Goal: Task Accomplishment & Management: Use online tool/utility

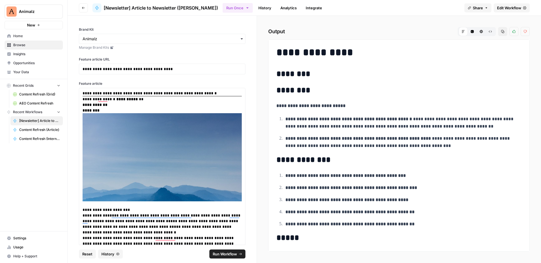
scroll to position [551, 0]
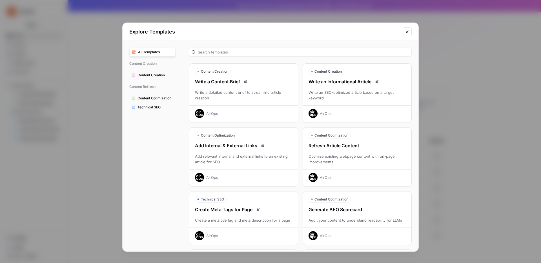
click at [356, 148] on div "Refresh Article Content" at bounding box center [357, 145] width 108 height 7
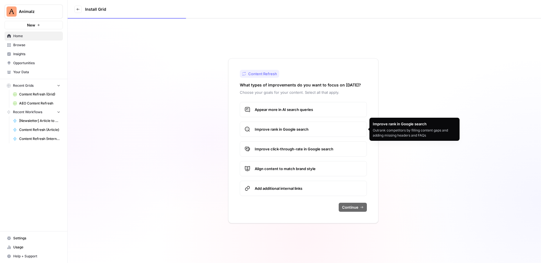
click at [301, 132] on span "Improve rank in Google search" at bounding box center [308, 129] width 107 height 6
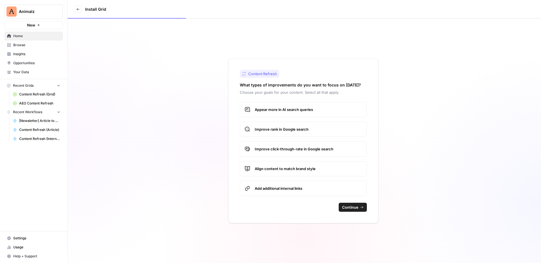
click at [301, 111] on span "Appear more in AI search queries" at bounding box center [308, 110] width 107 height 6
click at [300, 105] on label "Appear more in AI search queries" at bounding box center [303, 109] width 127 height 15
click at [300, 133] on label "Improve rank in Google search" at bounding box center [303, 129] width 127 height 15
click at [300, 105] on label "Appear more in AI search queries" at bounding box center [303, 109] width 127 height 15
click at [300, 127] on span "Improve rank in Google search" at bounding box center [308, 129] width 107 height 6
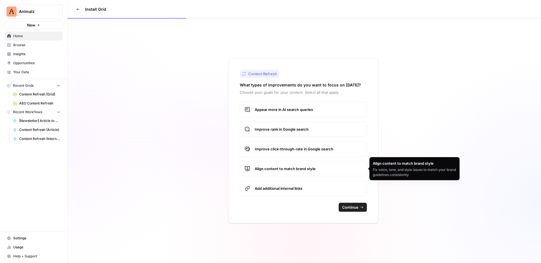
click at [302, 168] on span "Align content to match brand style" at bounding box center [308, 169] width 107 height 6
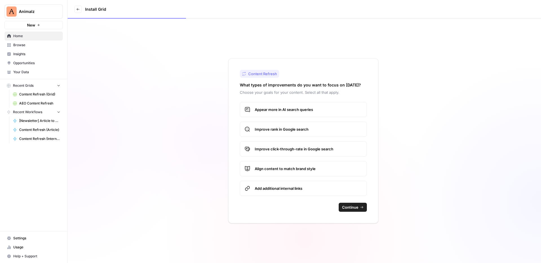
click at [302, 190] on span "Add additional internal links" at bounding box center [308, 189] width 107 height 6
click at [315, 146] on span "Improve click-through-rate in Google search" at bounding box center [308, 149] width 107 height 6
click at [350, 207] on span "Continue" at bounding box center [350, 207] width 16 height 6
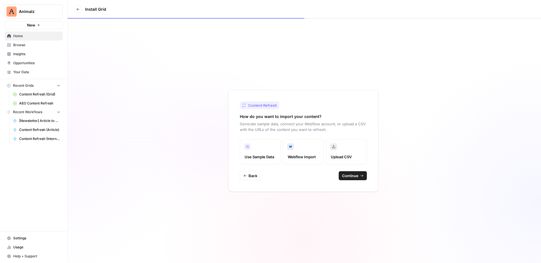
click at [351, 153] on label "Upload CSV" at bounding box center [346, 151] width 41 height 25
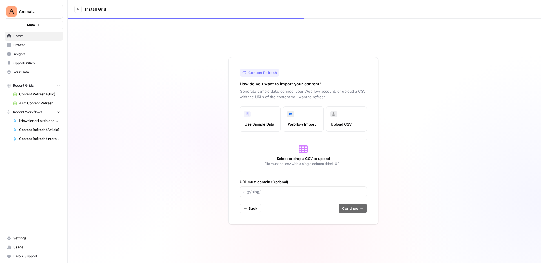
click at [311, 179] on div "Use Sample Data Webflow Import Upload CSV Select or drop a CSV to upload File m…" at bounding box center [303, 151] width 127 height 91
click at [303, 189] on input "URL must contain (Optional)" at bounding box center [303, 192] width 120 height 6
click at [310, 191] on input "URL must contain (Optional)" at bounding box center [303, 192] width 120 height 6
click at [288, 193] on input "URL must contain (Optional)" at bounding box center [303, 192] width 120 height 6
paste input "https://www.animalz.co/blog/ai-generated-content-guide/"
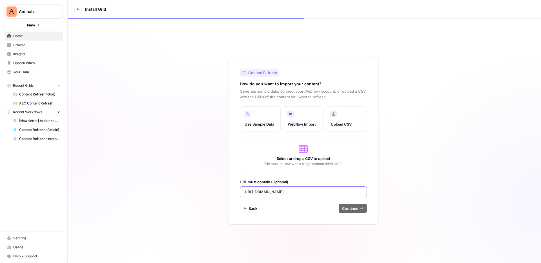
type input "https://www.animalz.co/blog/ai-generated-content-guide/"
click at [325, 206] on div "Back Continue" at bounding box center [303, 208] width 127 height 9
click at [315, 201] on div "Content Refresh How do you want to import your content? Generate sample data, c…" at bounding box center [303, 140] width 150 height 167
click at [310, 158] on span "Select or drop a CSV to upload" at bounding box center [303, 159] width 53 height 6
click at [321, 199] on div "Content Refresh How do you want to import your content? Generate sample data, c…" at bounding box center [303, 140] width 150 height 167
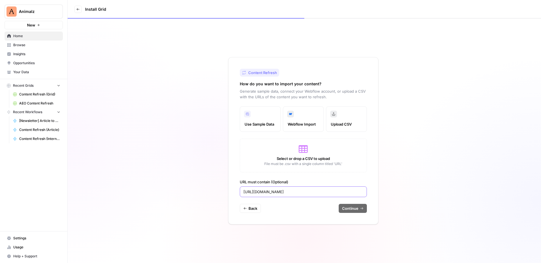
click at [351, 193] on input "https://www.animalz.co/blog/ai-generated-content-guide/" at bounding box center [303, 192] width 120 height 6
click at [301, 152] on icon at bounding box center [303, 149] width 9 height 8
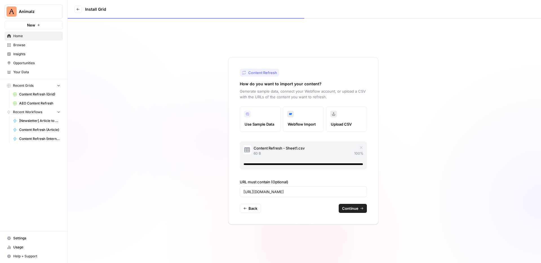
click at [348, 172] on div "Content Refresh - Sheet1.csv 60 B 100 %" at bounding box center [303, 156] width 127 height 34
click at [320, 204] on div "Back Continue" at bounding box center [303, 208] width 127 height 9
click at [354, 207] on span "Continue" at bounding box center [350, 209] width 16 height 6
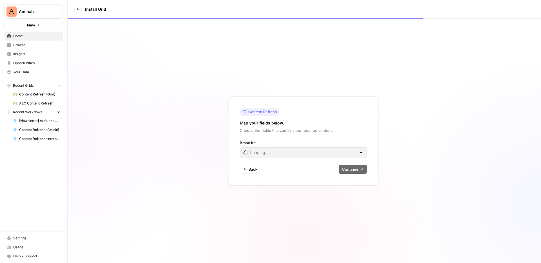
type input "Amigo"
click at [322, 153] on input "Brand Kit" at bounding box center [299, 153] width 113 height 6
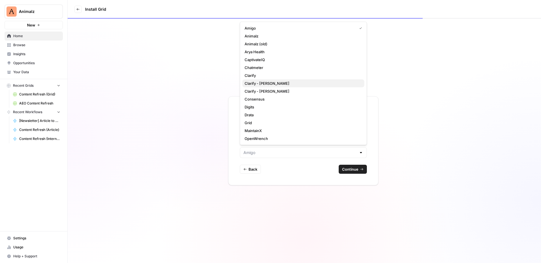
scroll to position [2, 0]
click at [294, 32] on span "Animalz" at bounding box center [301, 34] width 115 height 6
type input "Animalz"
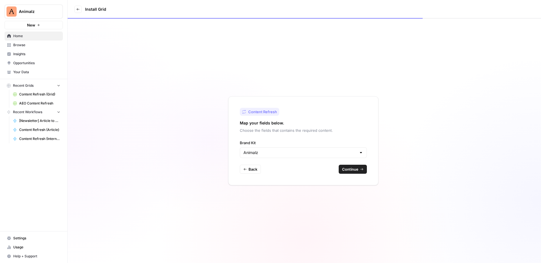
click at [351, 168] on span "Continue" at bounding box center [350, 169] width 16 height 6
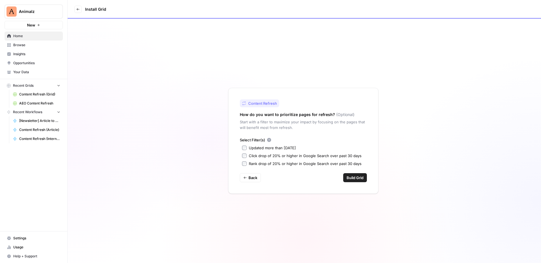
drag, startPoint x: 275, startPoint y: 124, endPoint x: 284, endPoint y: 127, distance: 9.8
click at [284, 127] on p "Start with a filter to maximize your impact by focusing on the pages that will …" at bounding box center [303, 124] width 127 height 11
click at [298, 127] on p "Start with a filter to maximize your impact by focusing on the pages that will …" at bounding box center [303, 124] width 127 height 11
click at [352, 178] on span "Build Grid" at bounding box center [354, 178] width 17 height 6
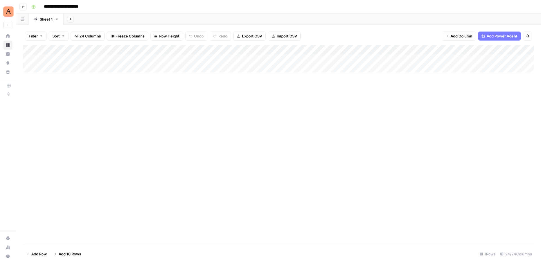
click at [289, 55] on div "Add Column" at bounding box center [278, 59] width 511 height 28
click at [286, 86] on div "Add Column" at bounding box center [278, 145] width 511 height 200
click at [77, 56] on div "Add Column" at bounding box center [278, 59] width 511 height 28
click at [88, 59] on div "Add Column" at bounding box center [278, 59] width 511 height 28
click at [88, 58] on div "Add Column" at bounding box center [278, 59] width 511 height 28
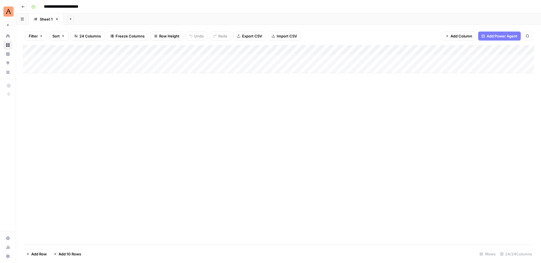
click at [309, 49] on div "Add Column" at bounding box center [278, 59] width 511 height 28
click at [228, 96] on div "Add Column" at bounding box center [278, 145] width 511 height 200
click at [125, 59] on div "Add Column" at bounding box center [278, 59] width 511 height 28
click at [150, 59] on div "Add Column" at bounding box center [278, 59] width 511 height 28
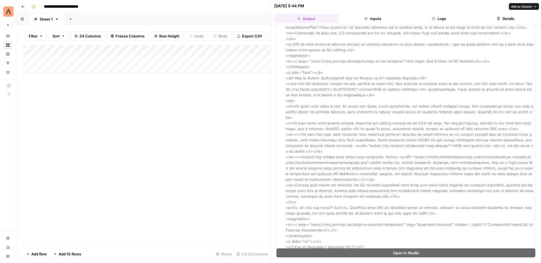
scroll to position [974, 0]
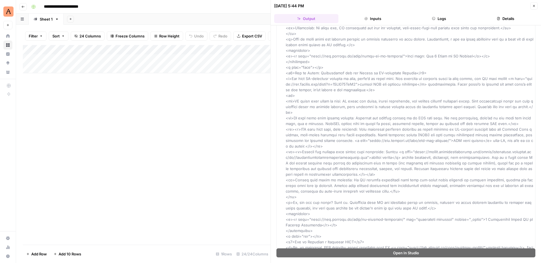
click at [533, 6] on icon "button" at bounding box center [533, 5] width 3 height 3
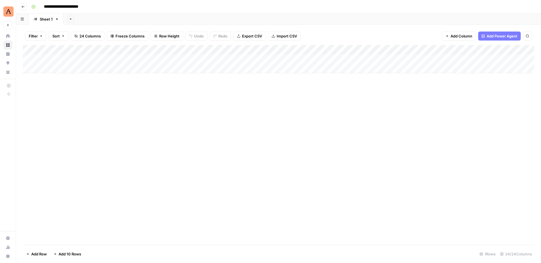
click at [202, 59] on div "Add Column" at bounding box center [278, 59] width 511 height 28
click at [199, 58] on div "Add Column" at bounding box center [278, 59] width 511 height 28
click at [239, 58] on div "Add Column" at bounding box center [278, 59] width 511 height 28
click at [251, 61] on div "Add Column" at bounding box center [278, 59] width 511 height 28
click at [251, 61] on textarea "**********" at bounding box center [268, 62] width 113 height 14
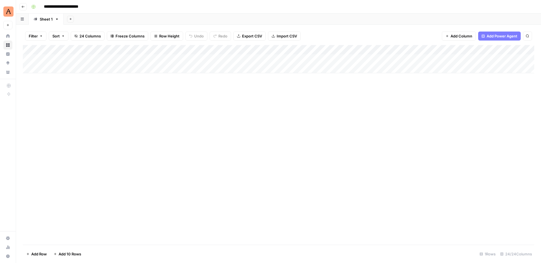
click at [267, 86] on div "Add Column" at bounding box center [278, 145] width 511 height 200
click at [199, 59] on div "Add Column" at bounding box center [278, 59] width 511 height 28
click at [239, 58] on div "Add Column" at bounding box center [278, 59] width 511 height 28
click at [243, 59] on div "Add Column" at bounding box center [278, 59] width 511 height 28
drag, startPoint x: 261, startPoint y: 62, endPoint x: 281, endPoint y: 93, distance: 37.2
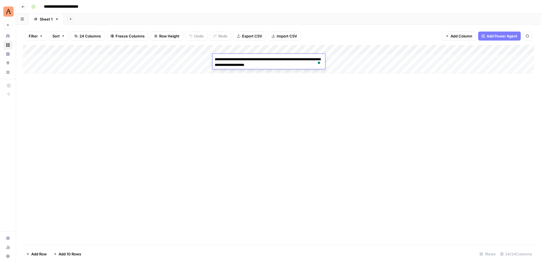
click at [281, 93] on body "**********" at bounding box center [270, 131] width 541 height 263
click at [281, 93] on div "Add Column" at bounding box center [278, 145] width 511 height 200
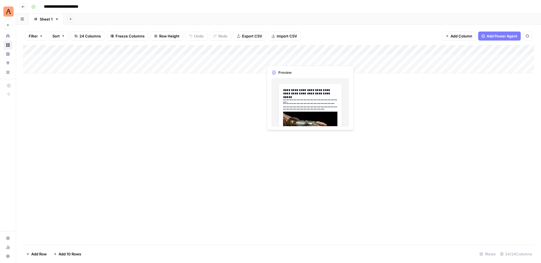
click at [288, 56] on div "Add Column" at bounding box center [278, 59] width 511 height 28
click at [291, 58] on div "Add Column" at bounding box center [278, 59] width 511 height 28
click at [291, 58] on div at bounding box center [289, 59] width 52 height 10
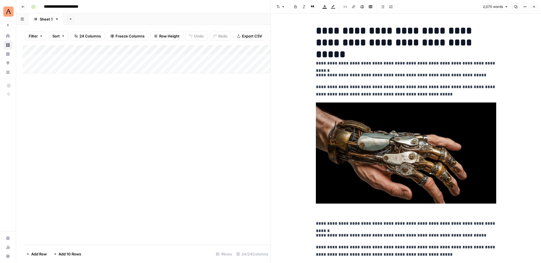
click at [536, 6] on button "Close" at bounding box center [533, 6] width 7 height 7
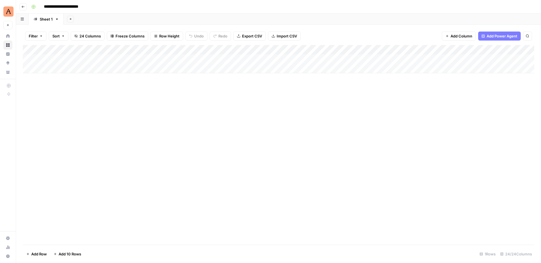
click at [231, 58] on div "Add Column" at bounding box center [278, 59] width 511 height 28
click at [259, 50] on div "Add Column" at bounding box center [278, 59] width 511 height 28
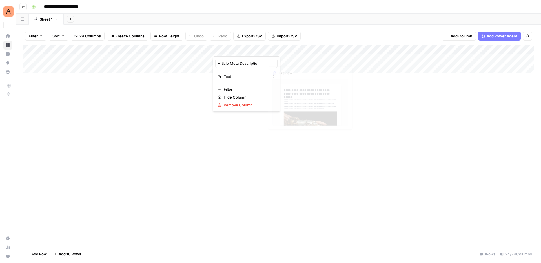
click at [307, 84] on div "Add Column" at bounding box center [278, 145] width 511 height 200
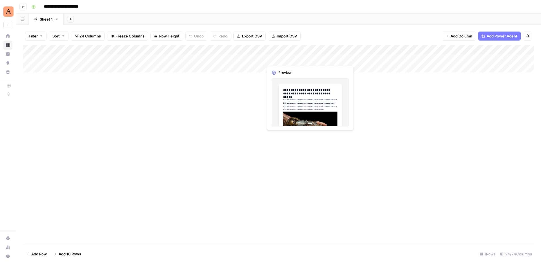
click at [295, 61] on div "Add Column" at bounding box center [278, 59] width 511 height 28
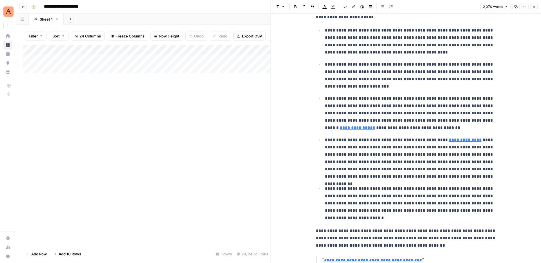
scroll to position [1703, 0]
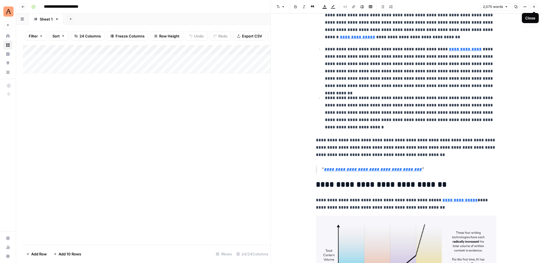
click at [535, 8] on icon "button" at bounding box center [533, 6] width 3 height 3
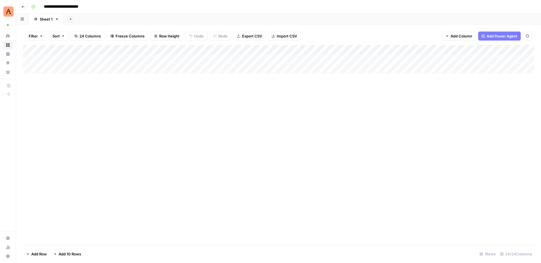
click at [335, 58] on div "Add Column" at bounding box center [278, 59] width 511 height 28
click at [86, 58] on div "Add Column" at bounding box center [278, 59] width 511 height 28
click at [333, 59] on div "Add Column" at bounding box center [278, 59] width 511 height 28
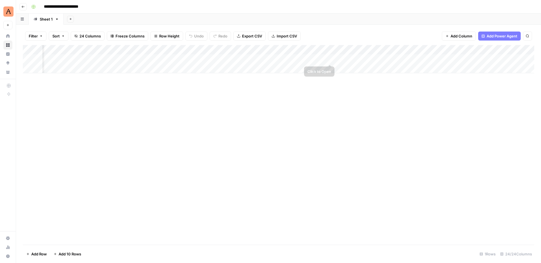
click at [329, 56] on div "Add Column" at bounding box center [278, 59] width 511 height 28
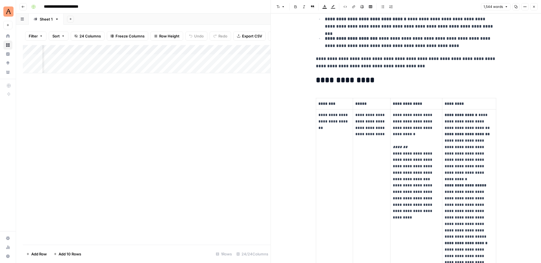
scroll to position [104, 0]
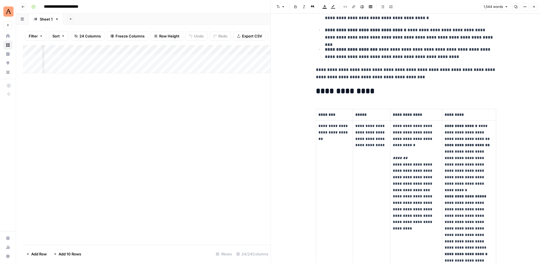
click at [533, 6] on icon "button" at bounding box center [533, 6] width 3 height 3
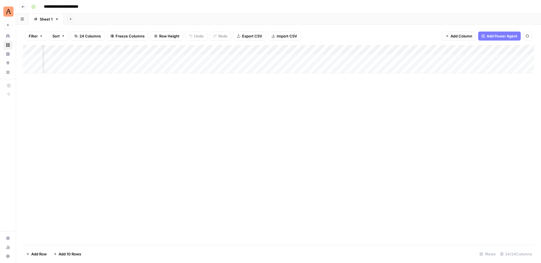
scroll to position [0, 267]
click at [426, 64] on div "Add Column" at bounding box center [278, 59] width 511 height 28
click at [240, 59] on div "Add Column" at bounding box center [278, 59] width 511 height 28
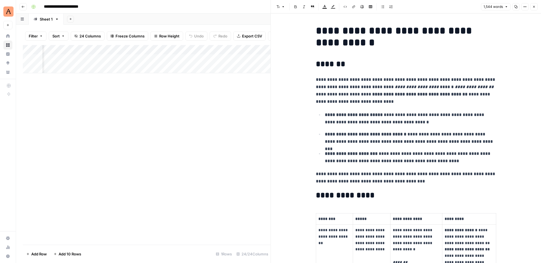
click at [535, 10] on button "Close" at bounding box center [533, 6] width 7 height 7
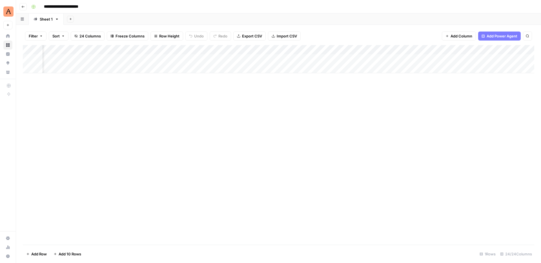
click at [240, 58] on div "Add Column" at bounding box center [278, 59] width 511 height 28
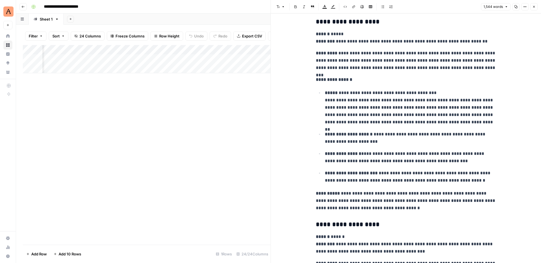
scroll to position [1098, 0]
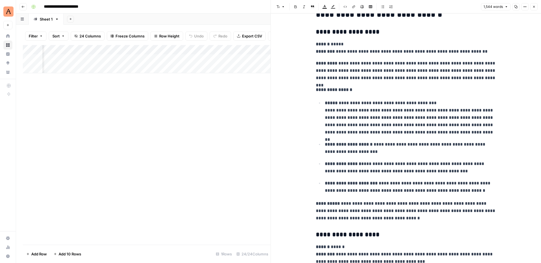
click at [183, 48] on div "Add Column" at bounding box center [147, 59] width 248 height 28
click at [184, 81] on div "Add Column" at bounding box center [147, 145] width 248 height 200
click at [182, 47] on div "Add Column" at bounding box center [147, 59] width 248 height 28
click at [143, 98] on span "Configure Inputs" at bounding box center [143, 97] width 49 height 6
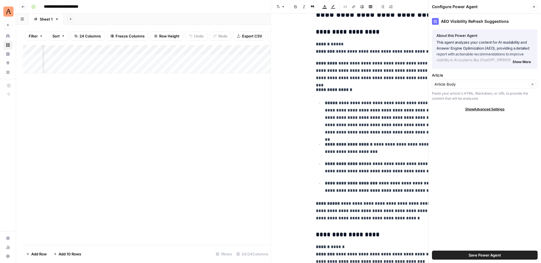
click at [534, 5] on icon "button" at bounding box center [533, 6] width 3 height 3
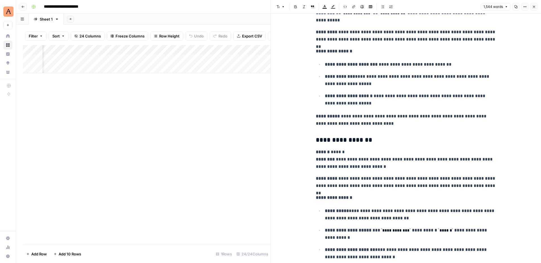
scroll to position [2018, 0]
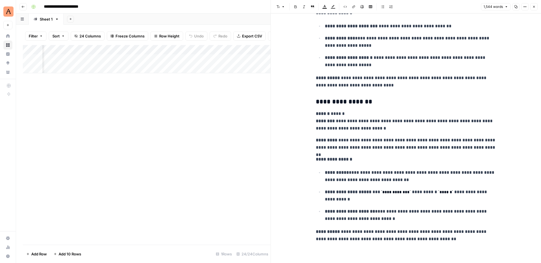
click at [535, 5] on button "Close" at bounding box center [533, 6] width 7 height 7
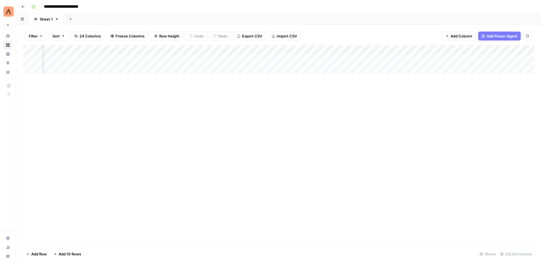
click at [240, 57] on div "Add Column" at bounding box center [278, 59] width 511 height 28
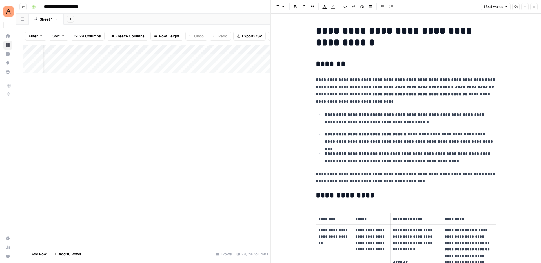
click at [535, 6] on icon "button" at bounding box center [533, 6] width 3 height 3
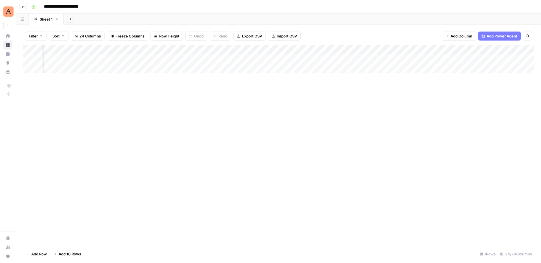
scroll to position [0, 223]
click at [325, 58] on div "Add Column" at bounding box center [278, 59] width 511 height 28
click at [337, 49] on div "Add Column" at bounding box center [278, 59] width 511 height 28
click at [294, 97] on span "Configure Inputs" at bounding box center [295, 97] width 49 height 6
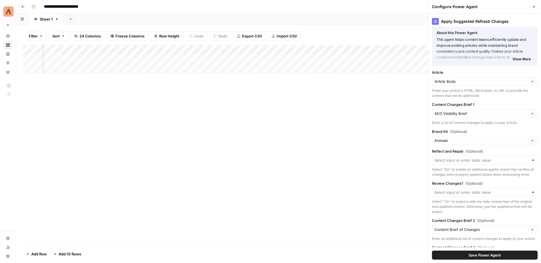
scroll to position [0, 0]
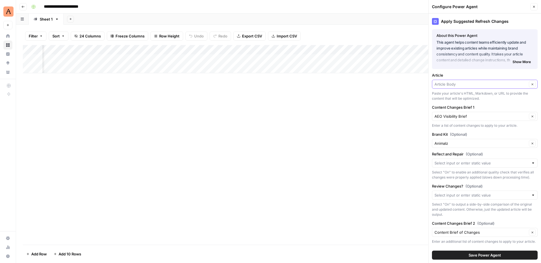
click at [488, 86] on input "Article" at bounding box center [480, 84] width 93 height 6
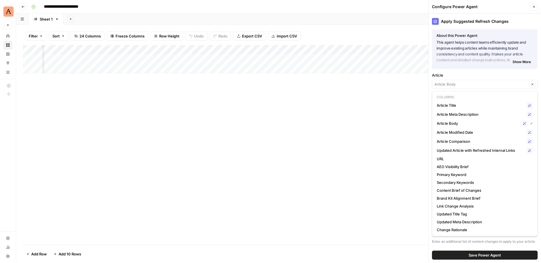
type input "Article Body"
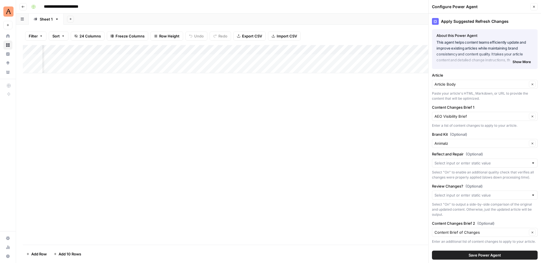
click at [401, 111] on div "Add Column" at bounding box center [278, 145] width 511 height 200
click at [471, 84] on input "Article" at bounding box center [480, 84] width 93 height 6
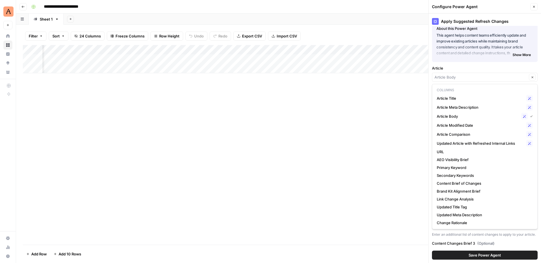
scroll to position [7, 0]
type input "Article Body"
click at [391, 166] on div "Add Column" at bounding box center [278, 145] width 511 height 200
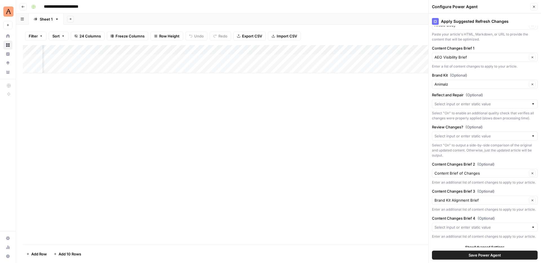
scroll to position [64, 0]
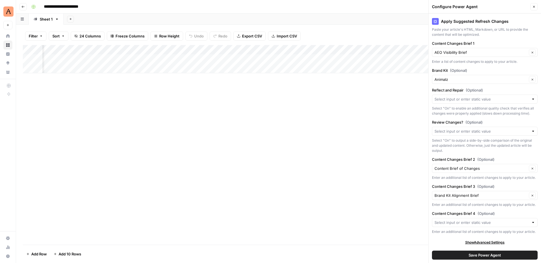
click at [531, 8] on button "Close" at bounding box center [533, 6] width 7 height 7
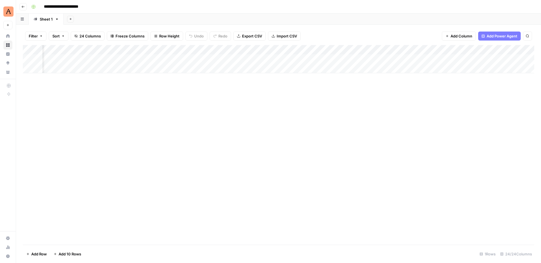
scroll to position [0, 272]
click at [344, 61] on div "Add Column" at bounding box center [278, 59] width 511 height 28
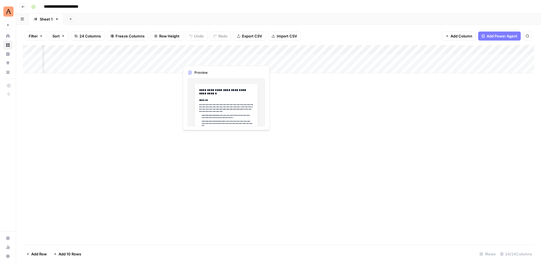
click at [201, 58] on div "Add Column" at bounding box center [278, 59] width 511 height 28
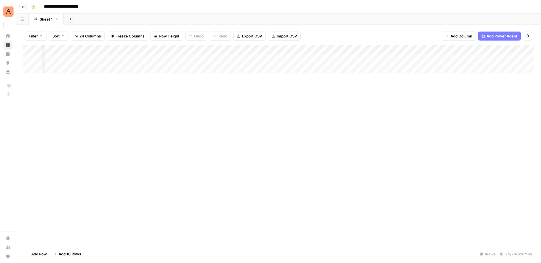
click at [225, 57] on div "Add Column" at bounding box center [278, 59] width 511 height 28
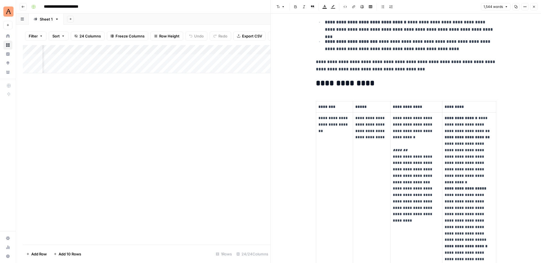
scroll to position [238, 0]
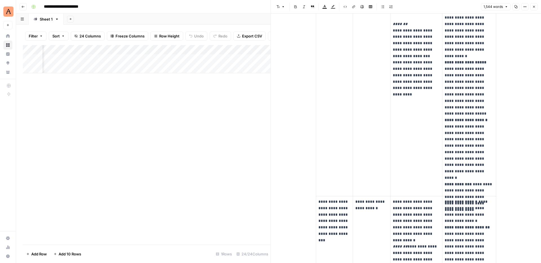
click at [533, 6] on icon "button" at bounding box center [534, 7] width 2 height 2
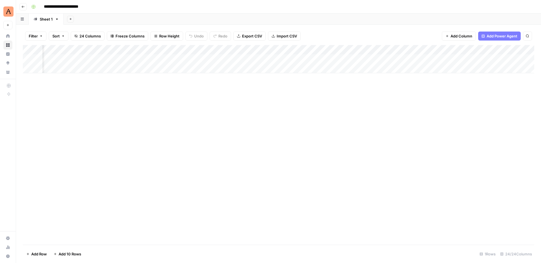
scroll to position [0, 318]
click at [351, 60] on div "Add Column" at bounding box center [278, 59] width 511 height 28
click at [366, 60] on div "Add Column" at bounding box center [278, 59] width 511 height 28
click at [361, 39] on div "Filter Sort 24 Columns Freeze Columns Row Height Undo Redo Export CSV Import CS…" at bounding box center [278, 36] width 511 height 18
click at [363, 62] on div "Add Column" at bounding box center [278, 59] width 511 height 28
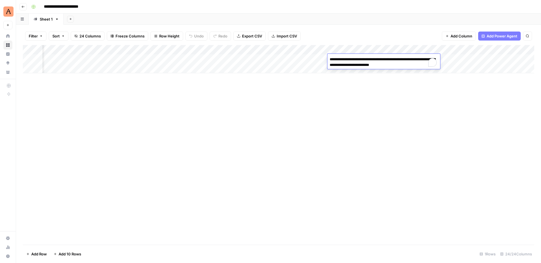
click at [382, 86] on div "Add Column" at bounding box center [278, 145] width 511 height 200
click at [345, 59] on div "Add Column" at bounding box center [278, 59] width 511 height 28
click at [98, 60] on div "Add Column" at bounding box center [278, 78] width 511 height 66
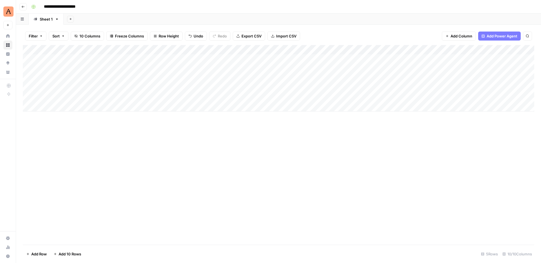
click at [94, 60] on div "Add Column" at bounding box center [278, 78] width 511 height 66
click at [305, 22] on div "Add Sheet" at bounding box center [302, 19] width 477 height 11
click at [395, 59] on div "Add Column" at bounding box center [278, 78] width 511 height 66
